Goal: Task Accomplishment & Management: Complete application form

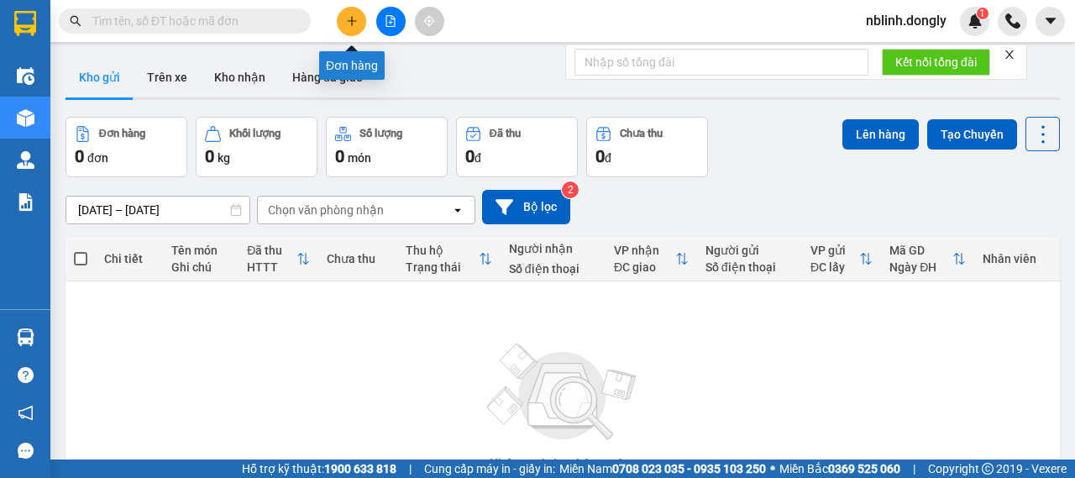
click at [354, 21] on icon "plus" at bounding box center [352, 21] width 12 height 12
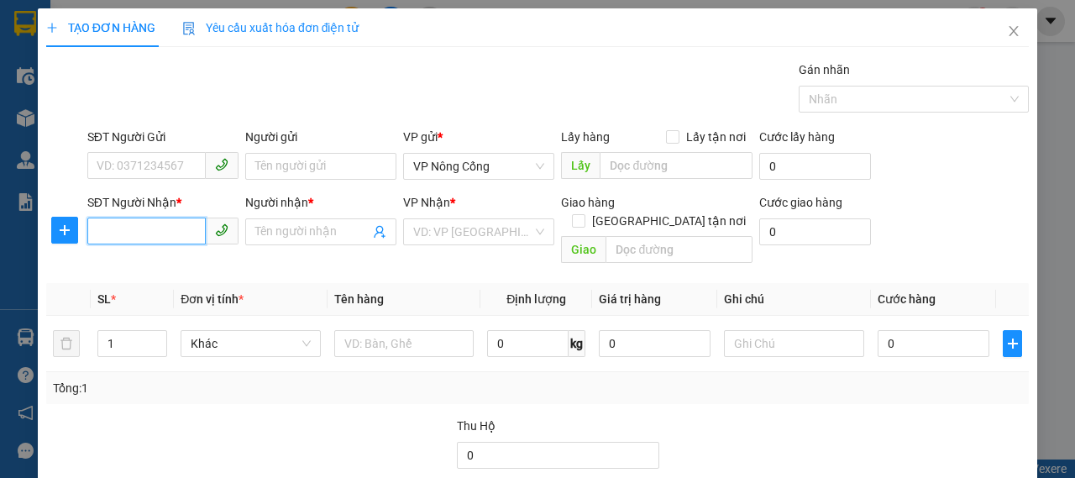
click at [144, 228] on input "SĐT Người Nhận *" at bounding box center [146, 231] width 118 height 27
type input "0374780663"
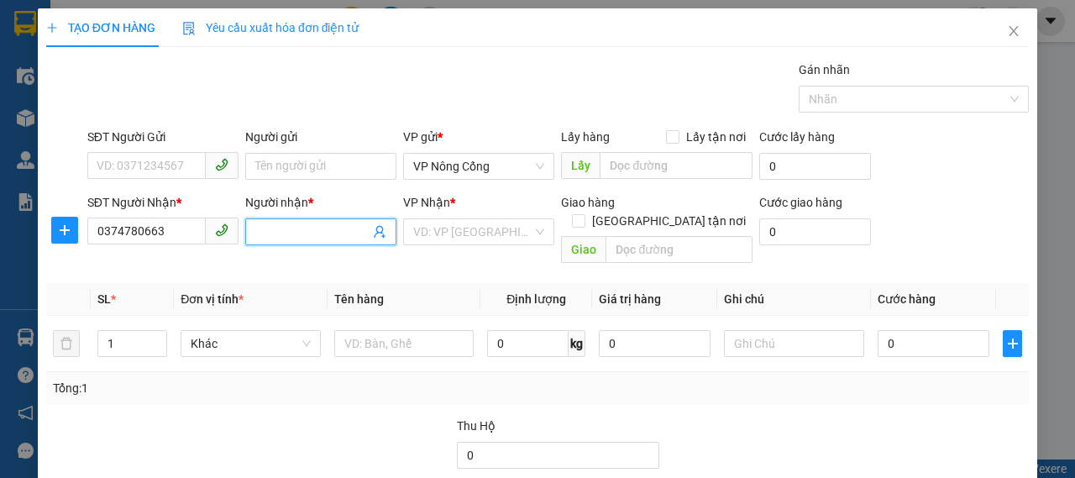
click at [312, 234] on input "Người nhận *" at bounding box center [312, 232] width 114 height 18
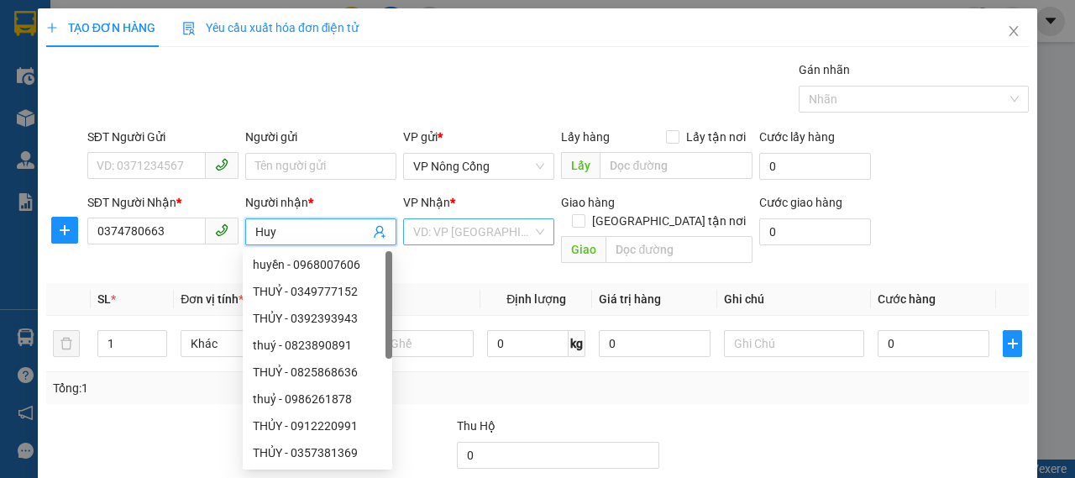
click at [531, 226] on div "VD: VP [GEOGRAPHIC_DATA]" at bounding box center [478, 231] width 151 height 27
type input "Huy"
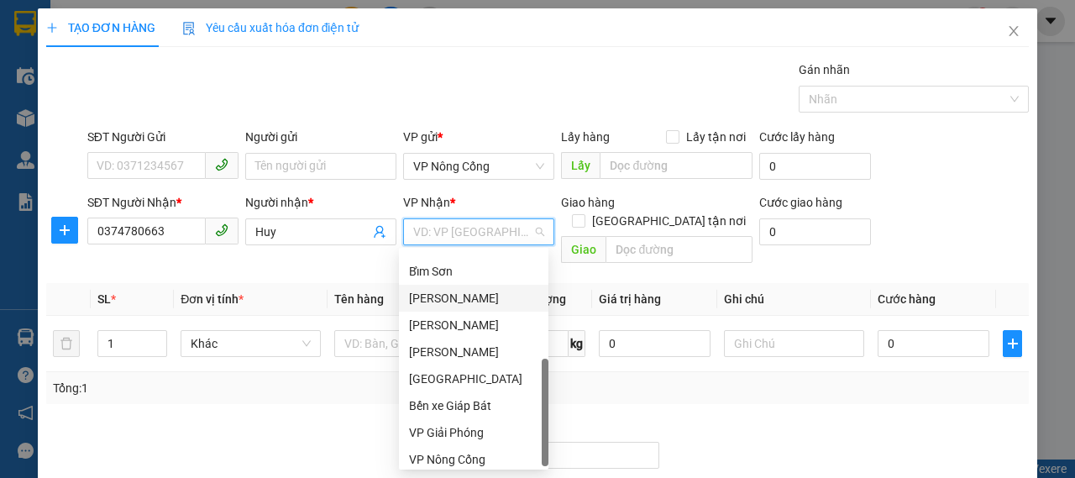
scroll to position [242, 0]
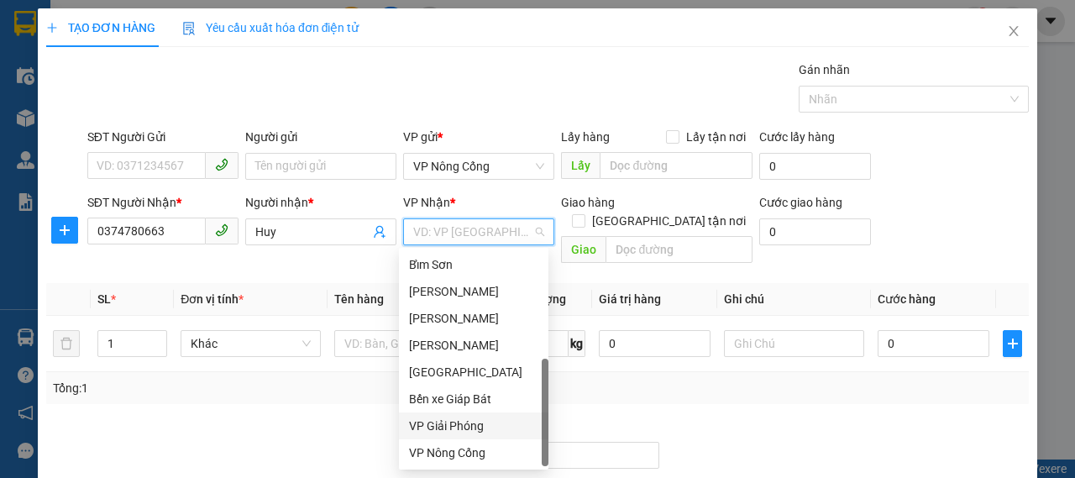
click at [457, 430] on div "VP Giải Phóng" at bounding box center [473, 426] width 129 height 18
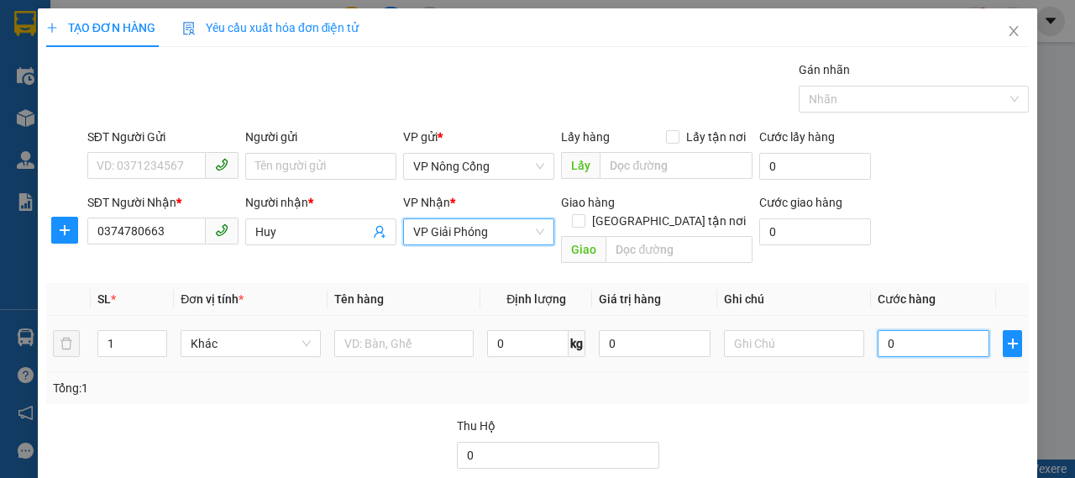
click at [900, 330] on input "0" at bounding box center [934, 343] width 112 height 27
type input "3"
type input "30"
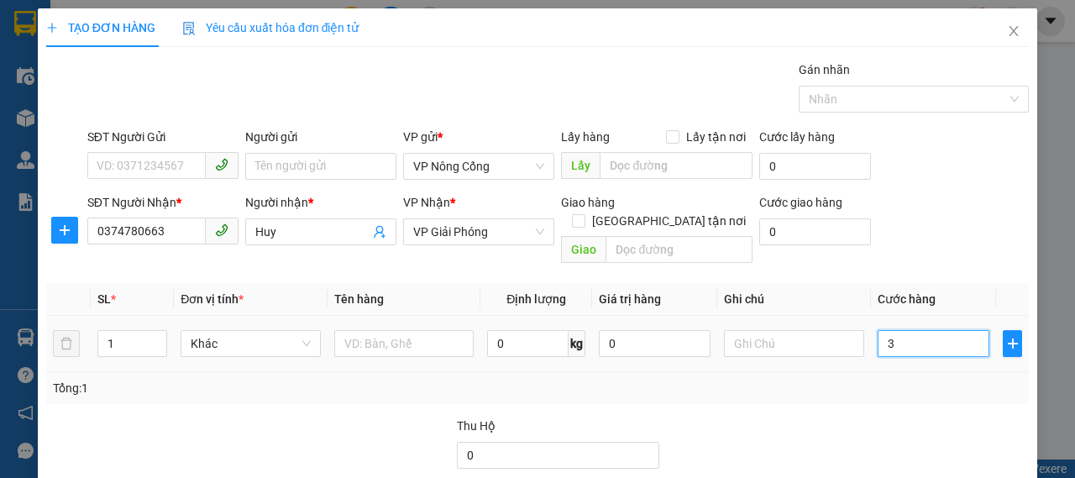
type input "30"
type input "300"
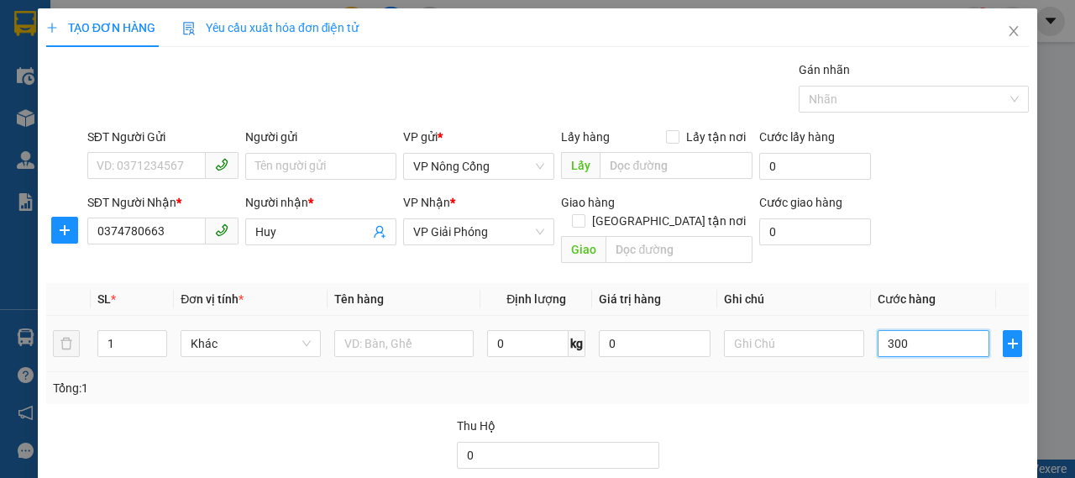
scroll to position [84, 0]
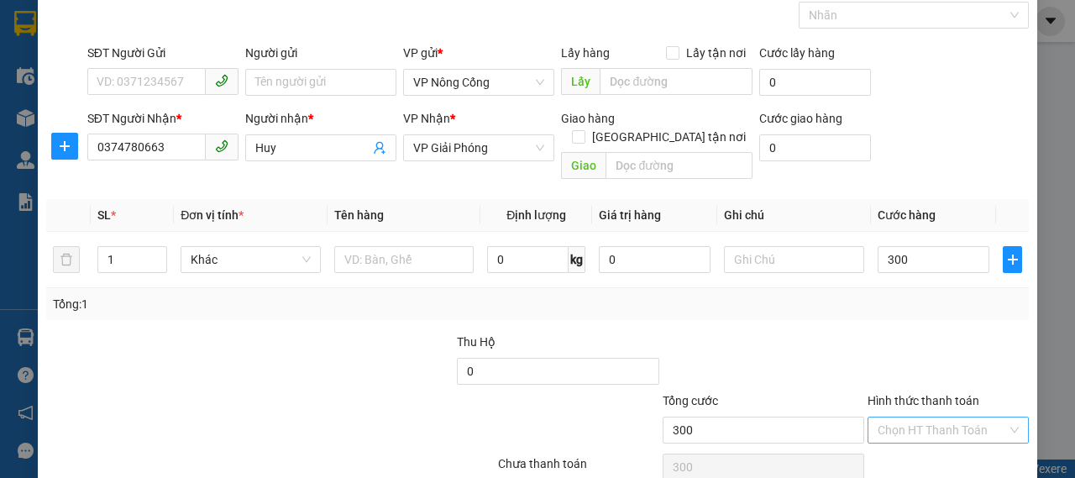
type input "300.000"
click at [930, 417] on input "Hình thức thanh toán" at bounding box center [942, 429] width 129 height 25
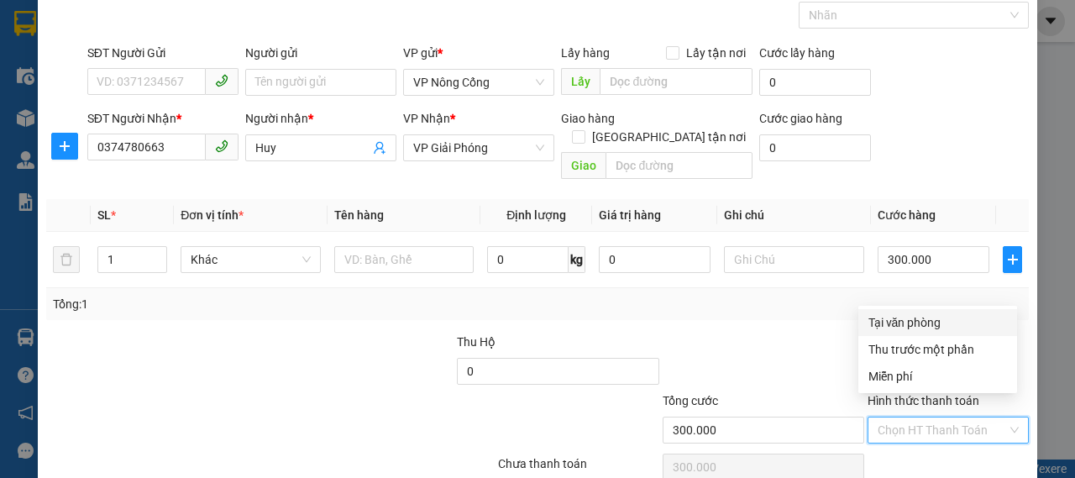
click at [917, 318] on div "Tại văn phòng" at bounding box center [937, 322] width 139 height 18
type input "0"
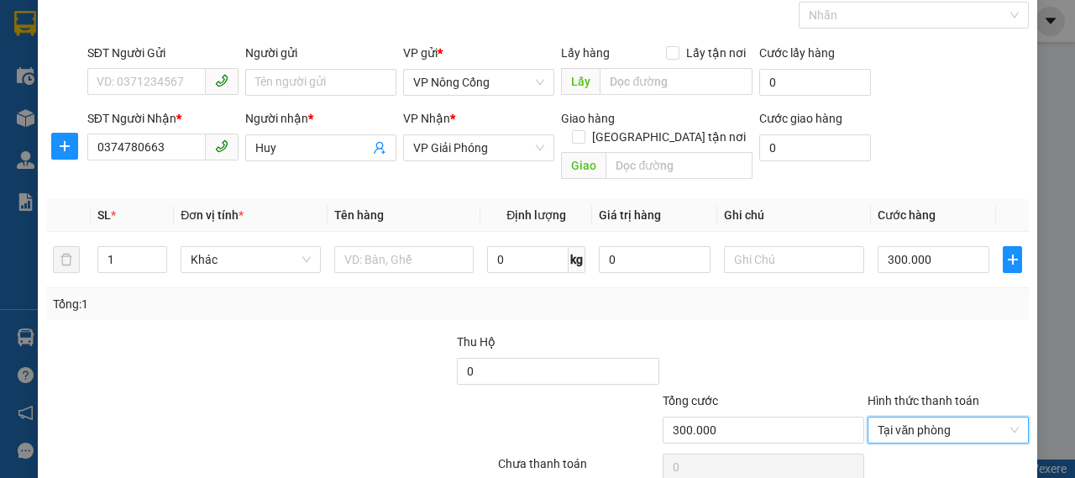
scroll to position [141, 0]
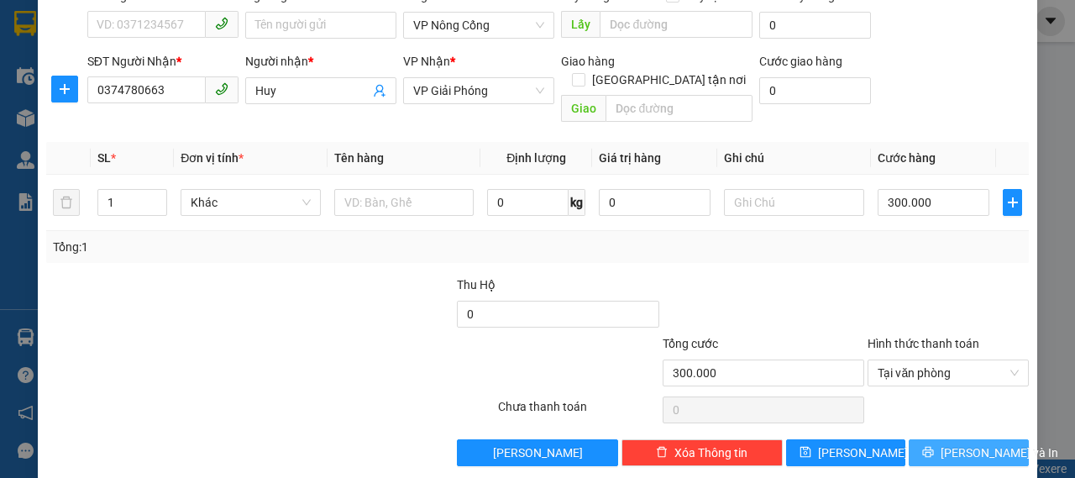
click at [953, 443] on span "[PERSON_NAME] và In" at bounding box center [1000, 452] width 118 height 18
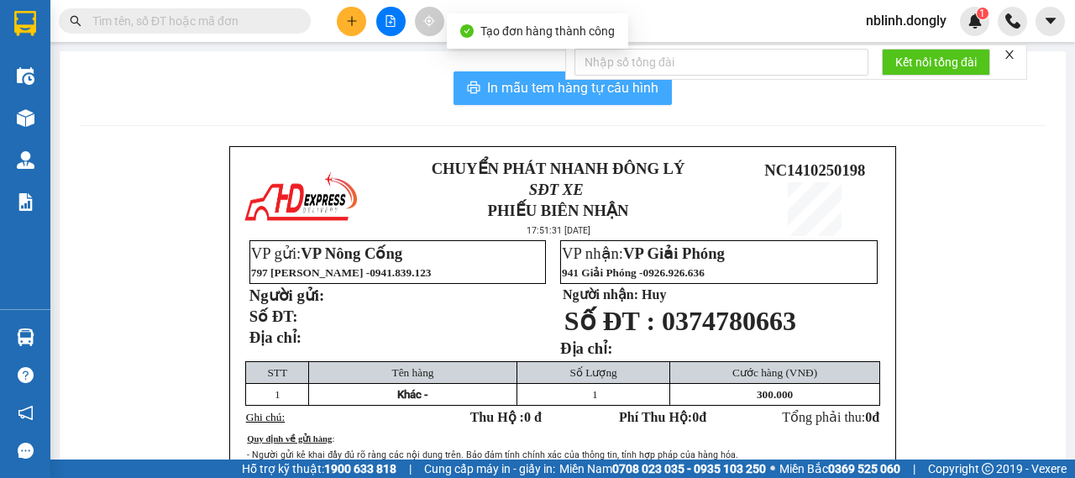
click at [536, 93] on span "In mẫu tem hàng tự cấu hình" at bounding box center [572, 87] width 171 height 21
